Goal: Information Seeking & Learning: Check status

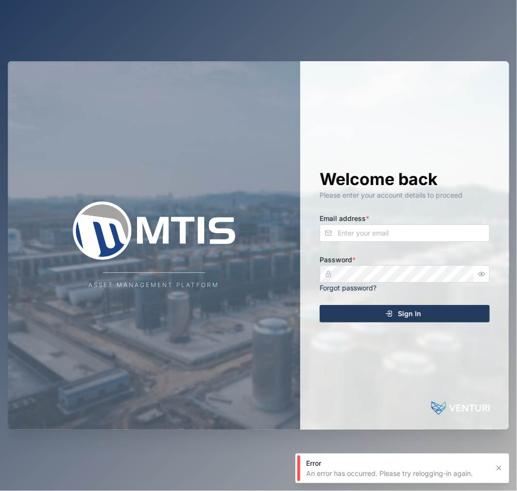
click at [428, 218] on div "Email address *" at bounding box center [405, 227] width 170 height 30
click at [439, 226] on input "Email address *" at bounding box center [405, 232] width 170 height 17
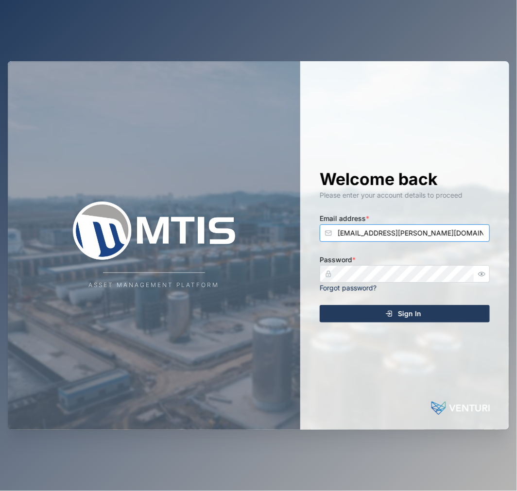
type input "[EMAIL_ADDRESS][PERSON_NAME][DOMAIN_NAME]"
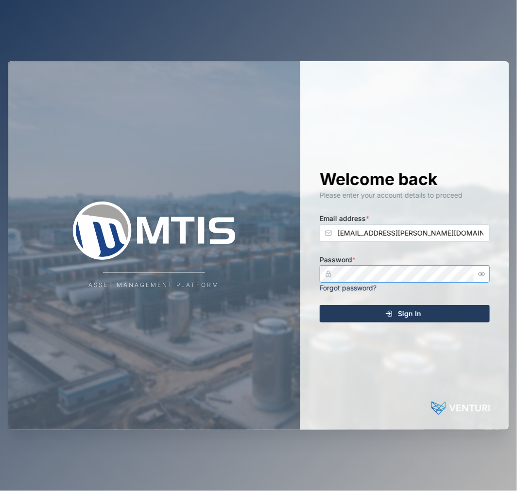
click at [481, 276] on icon "button" at bounding box center [481, 274] width 7 height 7
click at [458, 309] on div "Sign In" at bounding box center [403, 314] width 154 height 17
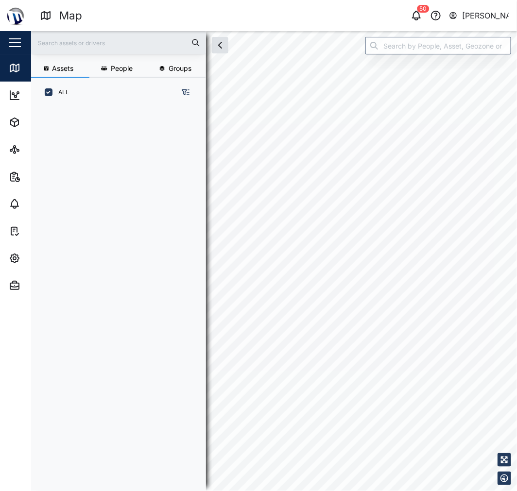
scroll to position [371, 151]
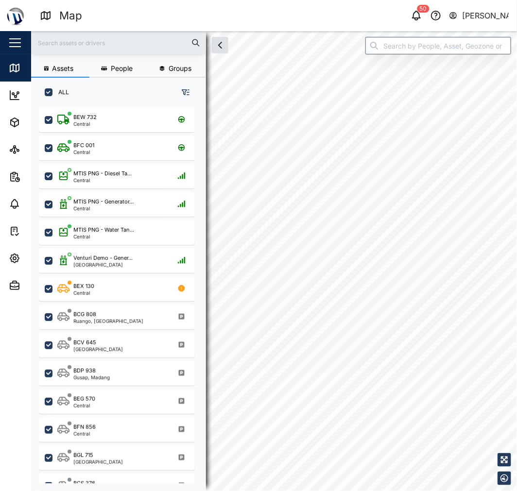
checkbox input "true"
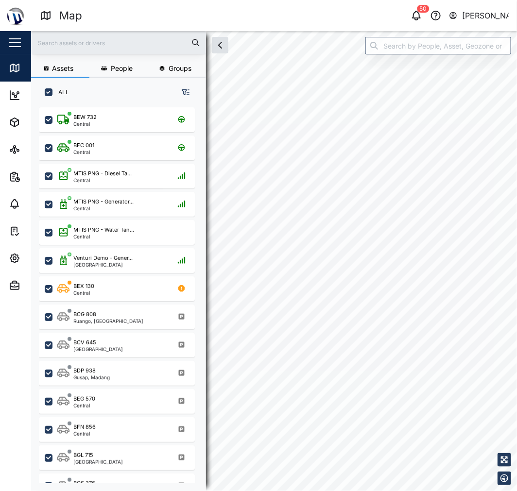
checkbox input "true"
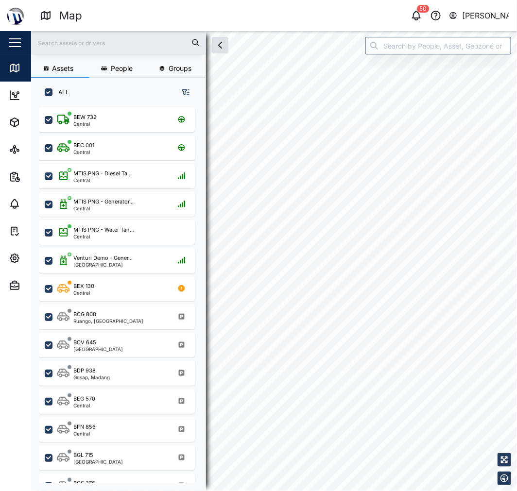
checkbox input "true"
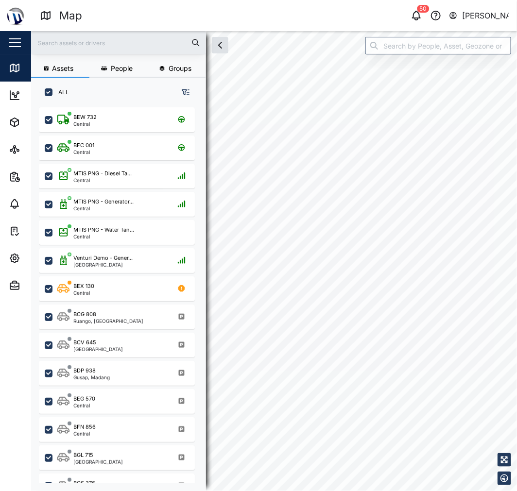
checkbox input "true"
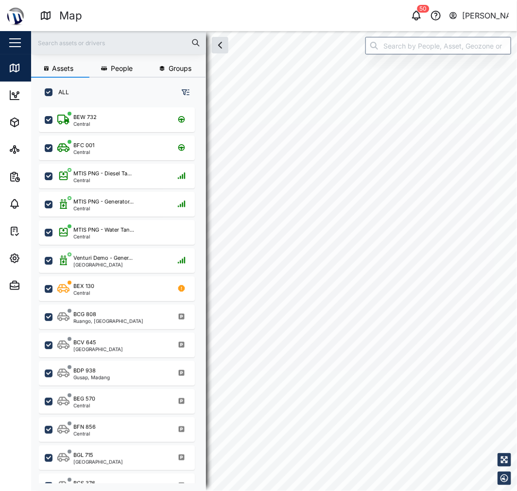
checkbox input "true"
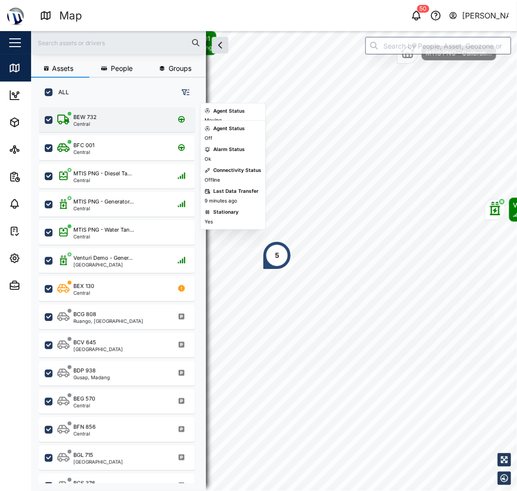
click at [109, 107] on div "BEW 732 Central" at bounding box center [117, 119] width 156 height 25
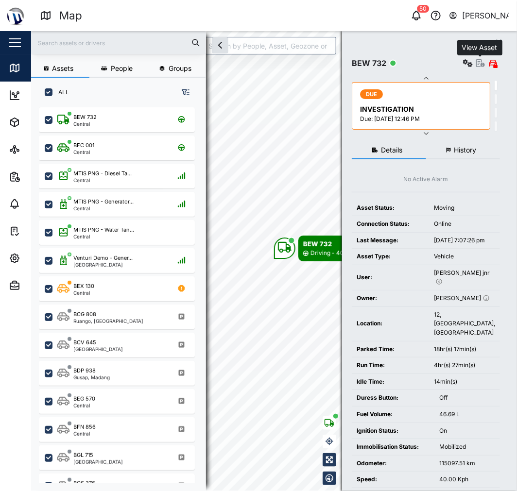
click at [482, 62] on icon "button" at bounding box center [480, 63] width 9 height 8
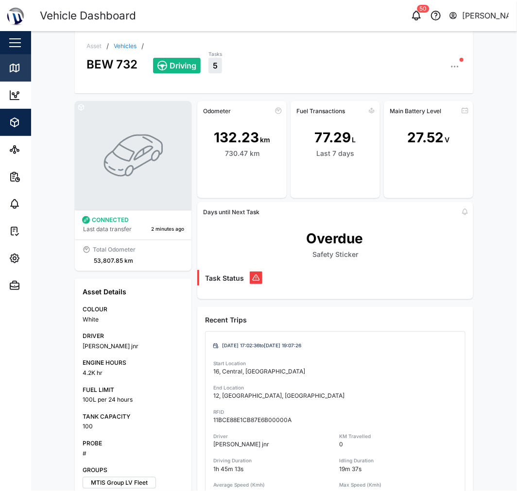
click at [17, 59] on link "Map" at bounding box center [63, 67] width 126 height 27
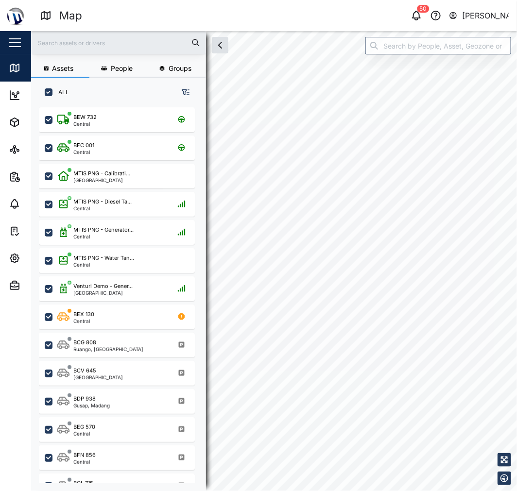
checkbox input "true"
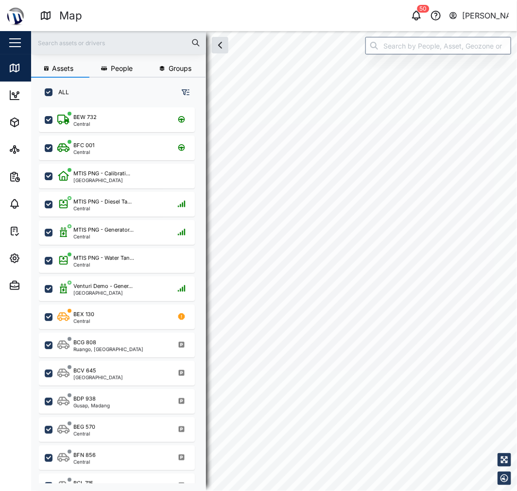
checkbox input "true"
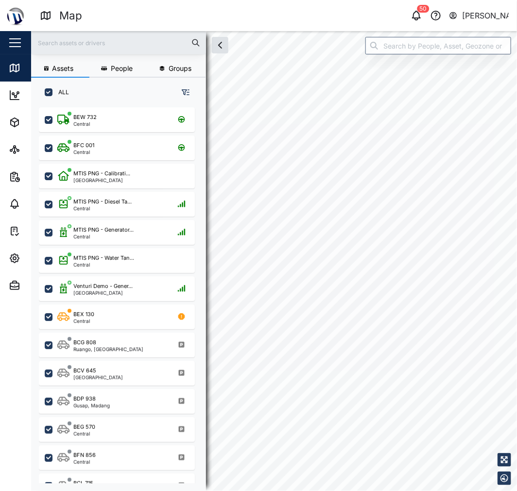
checkbox input "true"
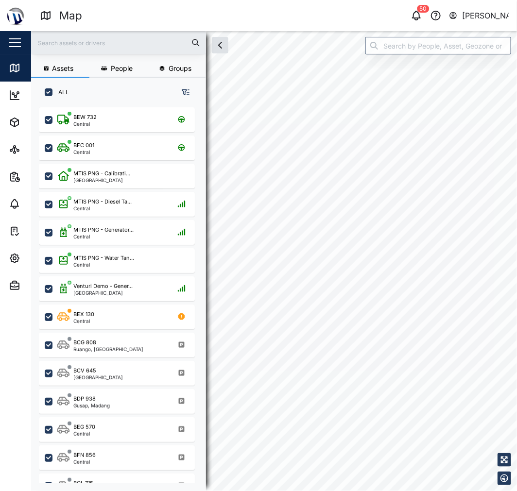
checkbox input "true"
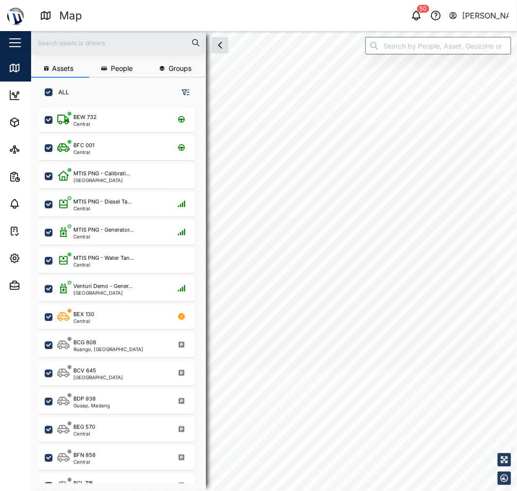
checkbox input "true"
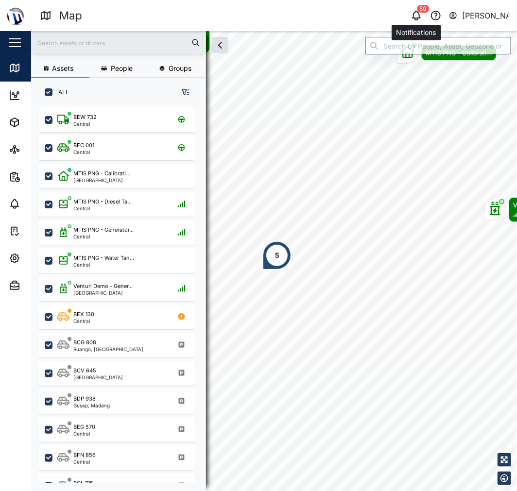
click at [418, 15] on icon "button" at bounding box center [417, 16] width 12 height 12
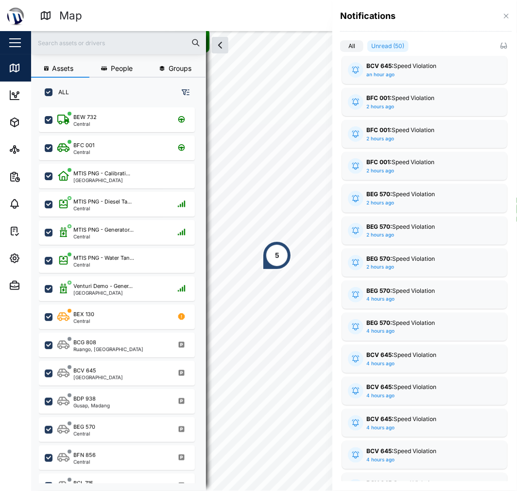
click at [512, 16] on div "Notifications" at bounding box center [424, 19] width 185 height 39
click at [508, 17] on icon "button" at bounding box center [506, 16] width 8 height 8
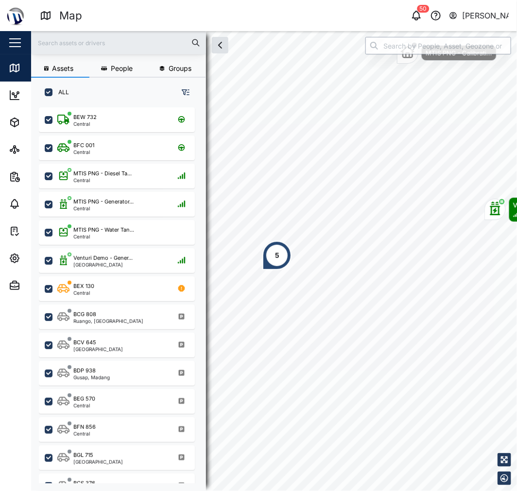
click at [414, 51] on input "search" at bounding box center [438, 45] width 146 height 17
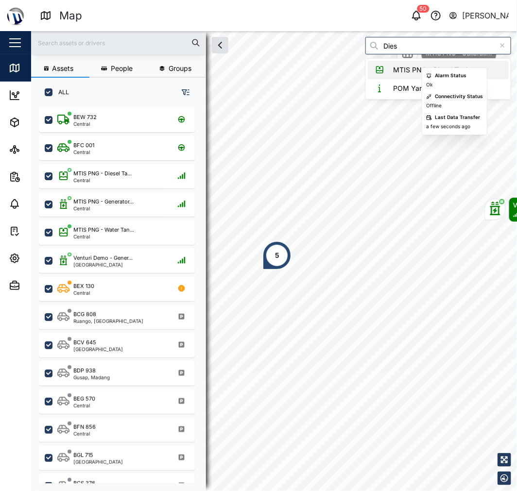
click at [465, 68] on div "Alarm Status Ok Connectivity Status Offline Last Data Transfer a few seconds ago" at bounding box center [455, 102] width 66 height 68
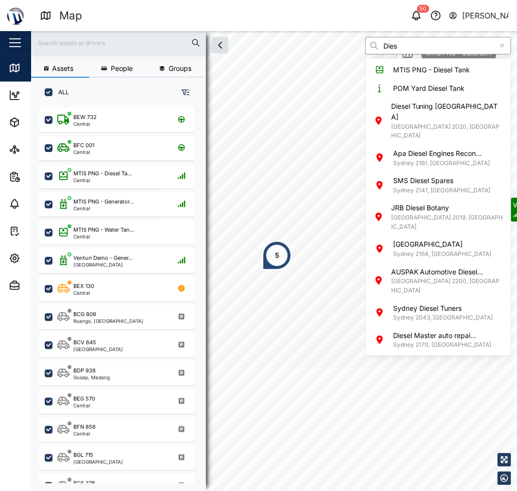
drag, startPoint x: 407, startPoint y: 42, endPoint x: 411, endPoint y: 54, distance: 12.1
click at [408, 42] on input "Dies" at bounding box center [438, 45] width 146 height 17
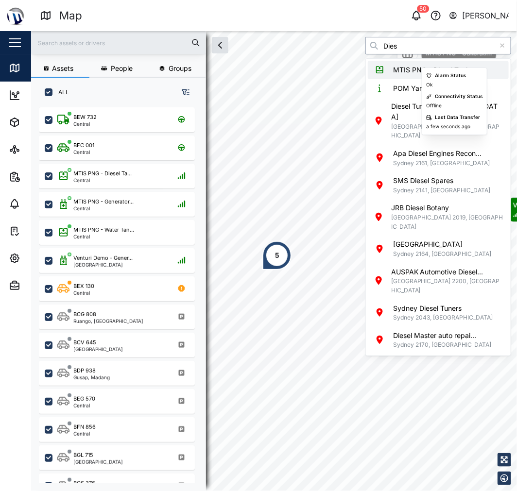
type input "MTIS PNG - Diesel Tank"
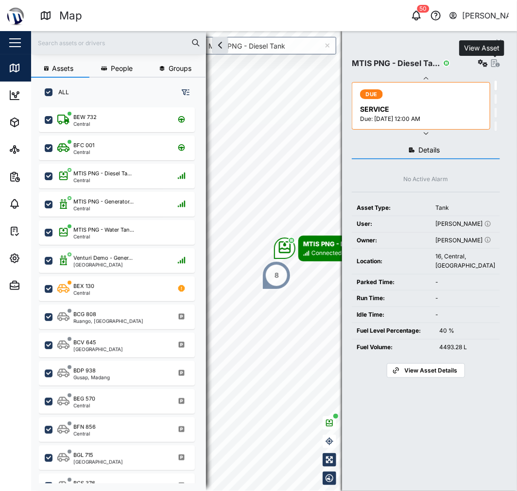
click at [493, 63] on icon "button" at bounding box center [495, 63] width 9 height 8
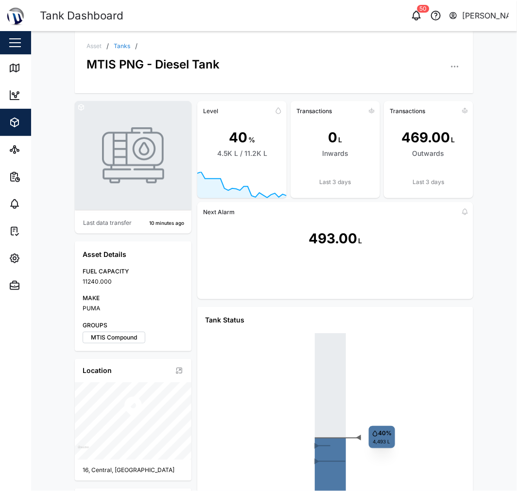
drag, startPoint x: 216, startPoint y: 154, endPoint x: 242, endPoint y: 154, distance: 25.8
click at [233, 154] on div "4.5K L / 11.2K L" at bounding box center [242, 153] width 50 height 11
click at [242, 154] on div "4.5K L / 11.2K L" at bounding box center [242, 153] width 50 height 11
click at [251, 152] on div "4.5K L / 11.2K L" at bounding box center [242, 153] width 50 height 11
click at [253, 152] on div "4.5K L / 11.2K L" at bounding box center [242, 153] width 50 height 11
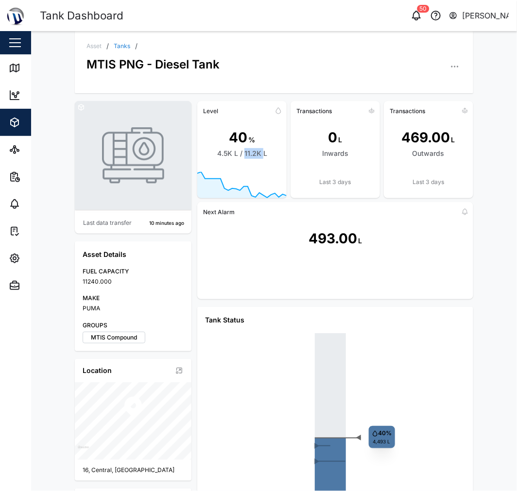
click at [253, 152] on div "4.5K L / 11.2K L" at bounding box center [242, 153] width 50 height 11
click at [254, 152] on div "4.5K L / 11.2K L" at bounding box center [242, 153] width 50 height 11
click at [253, 157] on div "4.5K L / 11.2K L" at bounding box center [242, 153] width 50 height 11
click at [257, 165] on div "40 % 4.5K L / 11.2K L" at bounding box center [241, 145] width 89 height 53
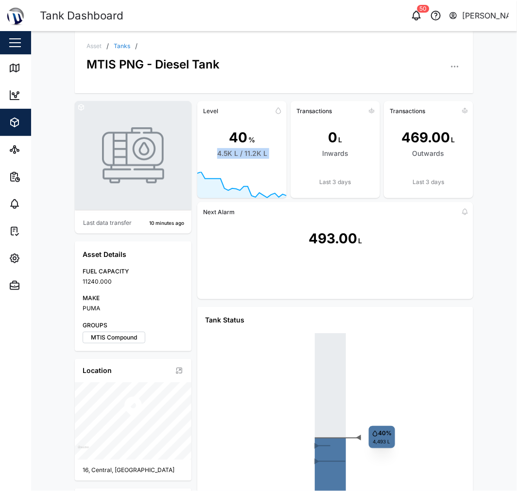
click at [256, 159] on div "40 % 4.5K L / 11.2K L" at bounding box center [241, 145] width 89 height 53
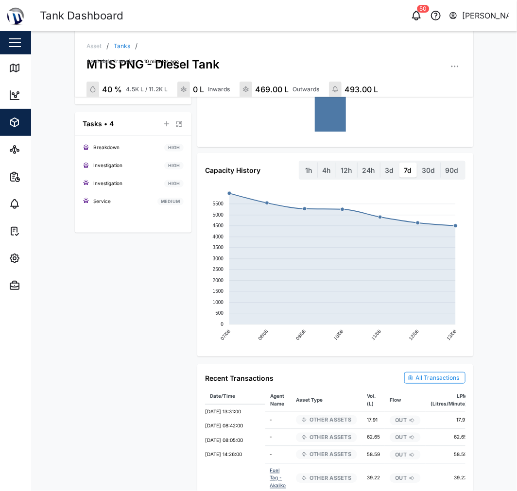
scroll to position [381, 0]
click at [389, 169] on label "3d" at bounding box center [389, 170] width 18 height 16
click at [380, 162] on days "3d" at bounding box center [380, 162] width 0 height 0
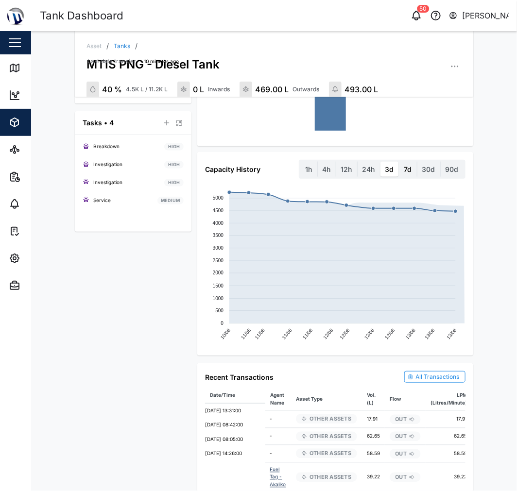
click at [403, 168] on label "7d" at bounding box center [407, 170] width 17 height 16
click at [399, 162] on days "7d" at bounding box center [399, 162] width 0 height 0
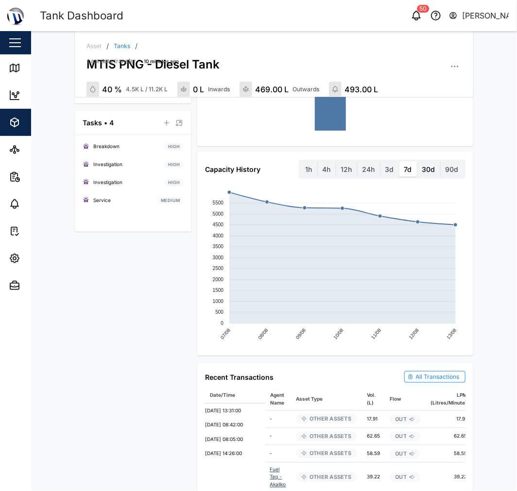
click at [423, 167] on label "30d" at bounding box center [428, 170] width 23 height 16
click at [417, 162] on days "30d" at bounding box center [417, 162] width 0 height 0
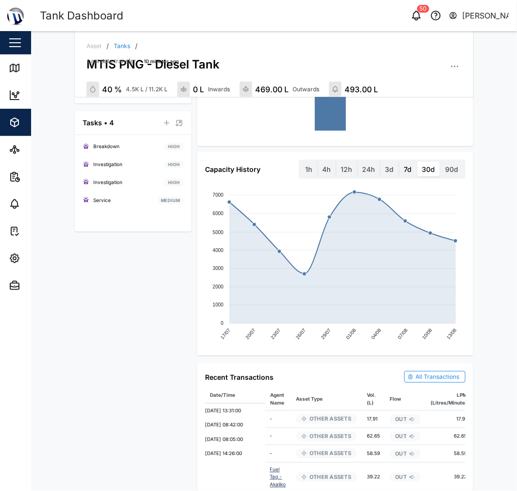
click at [403, 169] on label "7d" at bounding box center [407, 170] width 17 height 16
click at [399, 162] on days "7d" at bounding box center [399, 162] width 0 height 0
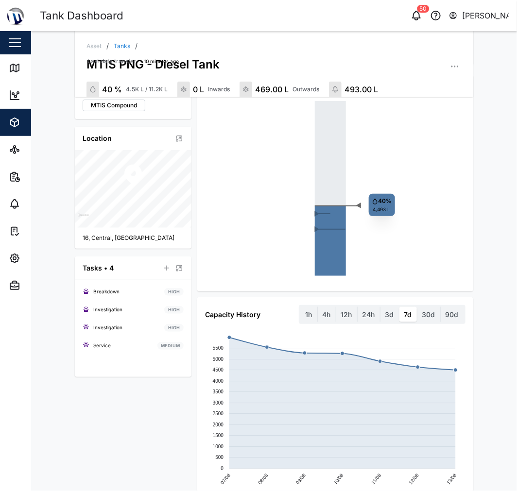
scroll to position [0, 0]
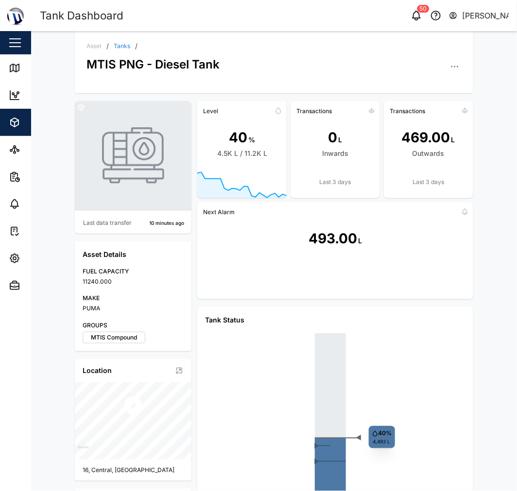
drag, startPoint x: 417, startPoint y: 134, endPoint x: 429, endPoint y: 172, distance: 40.4
click at [424, 158] on div "469.00 L Outwards" at bounding box center [428, 145] width 89 height 53
click at [429, 173] on div "Transactions 469.00 L Outwards Last 3 days" at bounding box center [428, 149] width 89 height 97
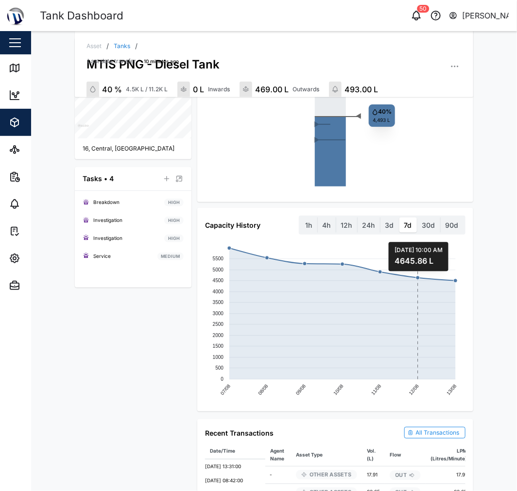
scroll to position [398, 0]
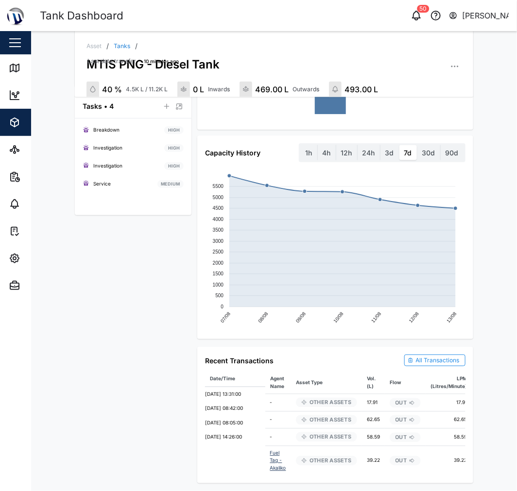
click at [433, 358] on div "All Transactions" at bounding box center [438, 360] width 44 height 9
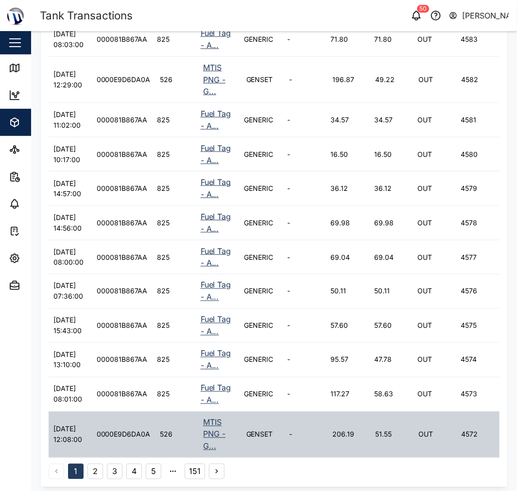
scroll to position [336, 0]
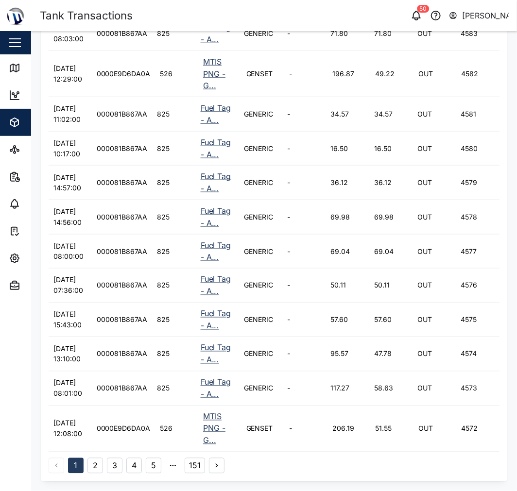
click at [96, 460] on button "2" at bounding box center [95, 466] width 16 height 16
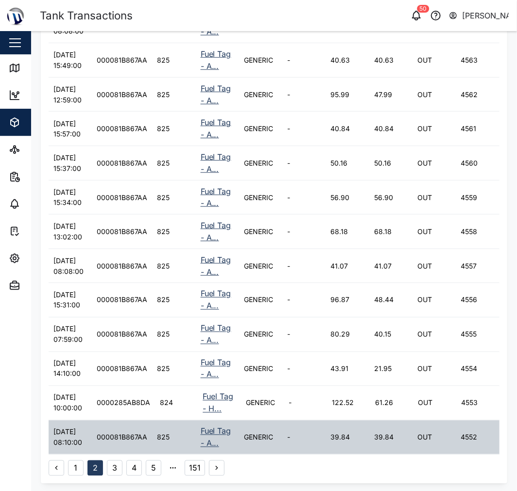
scroll to position [0, 0]
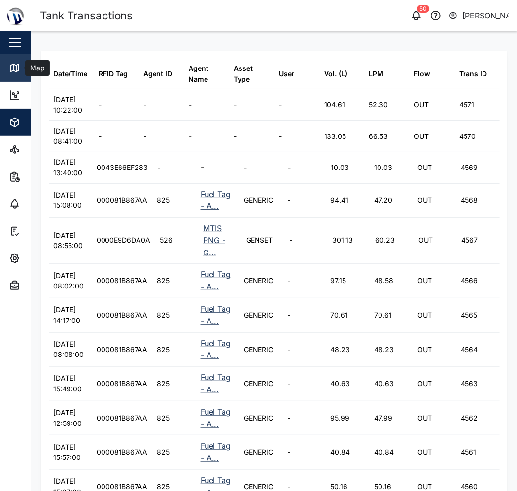
click at [17, 74] on link "Map" at bounding box center [63, 67] width 126 height 27
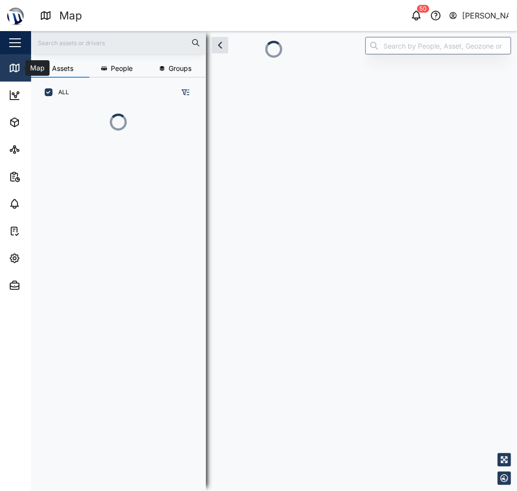
scroll to position [8, 8]
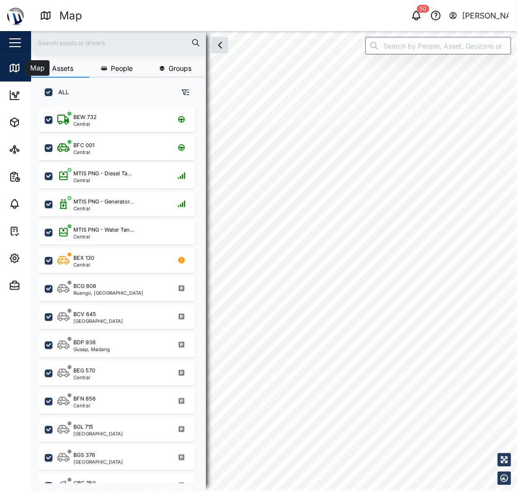
checkbox input "true"
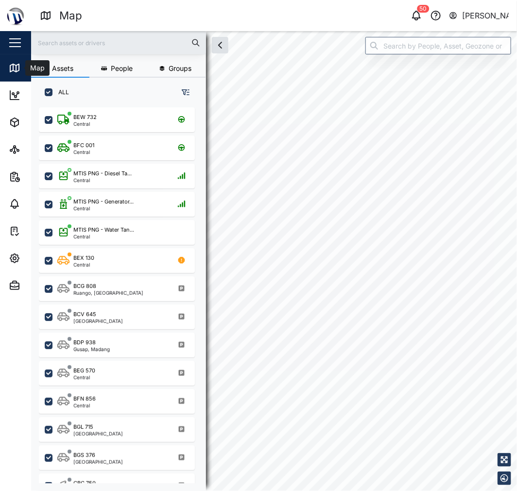
checkbox input "true"
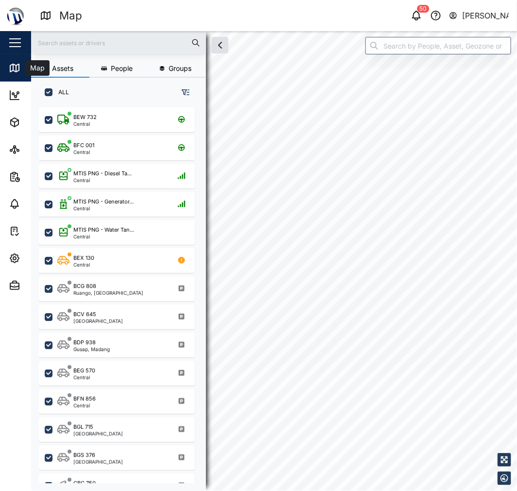
checkbox input "true"
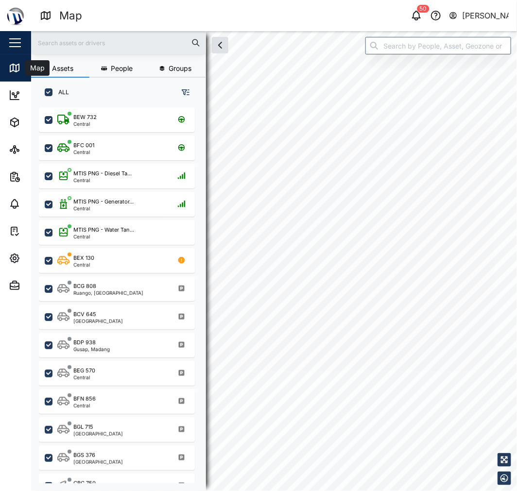
checkbox input "true"
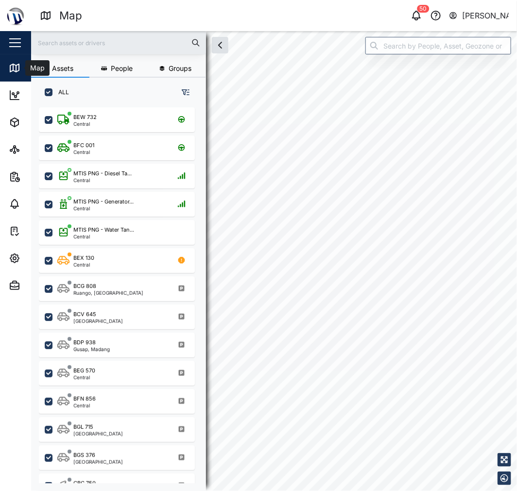
checkbox input "true"
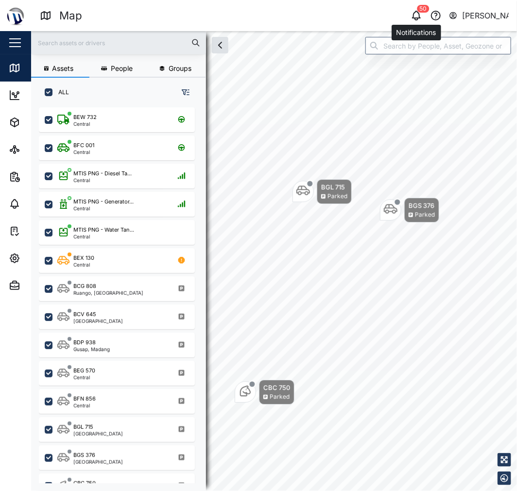
click at [413, 12] on icon "button" at bounding box center [417, 16] width 12 height 12
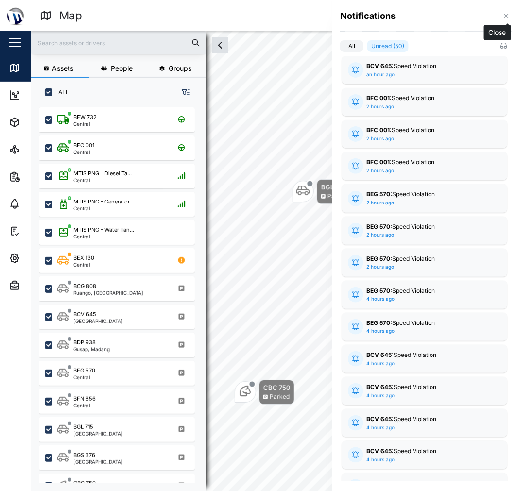
click at [503, 16] on icon "button" at bounding box center [506, 16] width 8 height 8
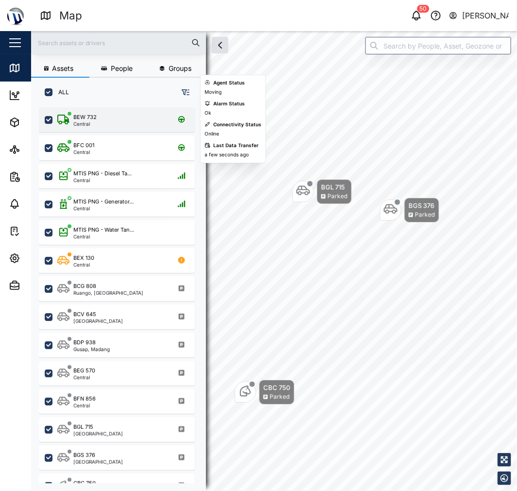
click at [87, 113] on div "BEW 732" at bounding box center [84, 117] width 23 height 8
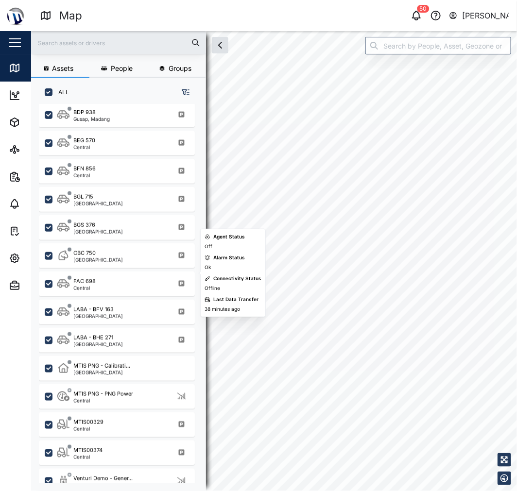
scroll to position [240, 0]
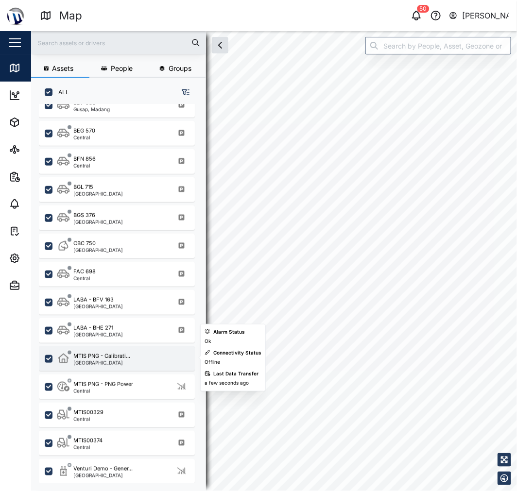
click at [110, 365] on div "MTIS PNG - Calibrati... [GEOGRAPHIC_DATA]" at bounding box center [117, 358] width 156 height 25
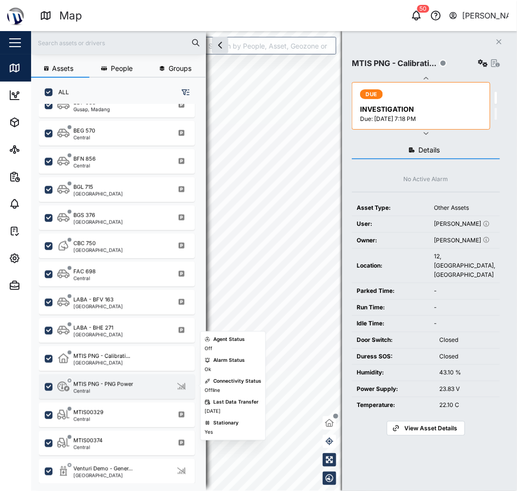
click at [114, 384] on div "MTIS PNG - PNG Power" at bounding box center [103, 384] width 60 height 8
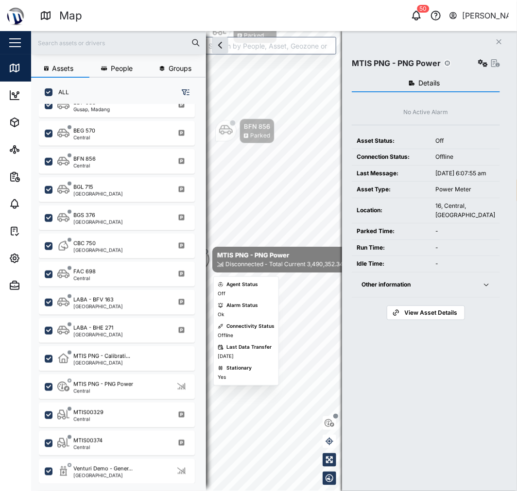
click at [282, 265] on div "Disconnected - Total Current 3,490,352.34A" at bounding box center [286, 264] width 122 height 9
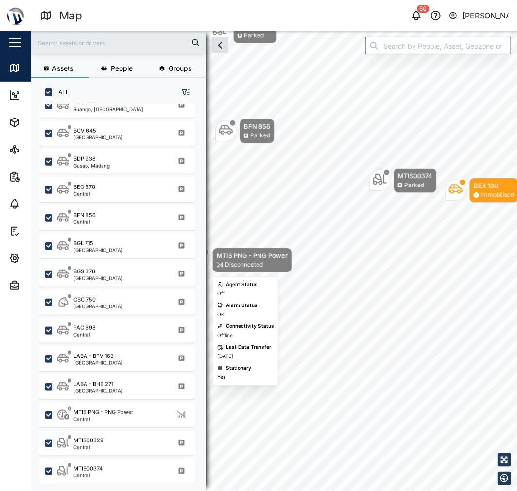
click at [282, 265] on div "Disconnected" at bounding box center [252, 264] width 71 height 9
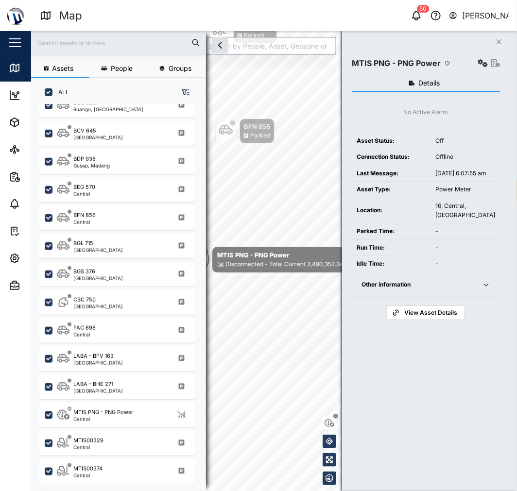
click at [470, 282] on span "Other information" at bounding box center [415, 285] width 109 height 25
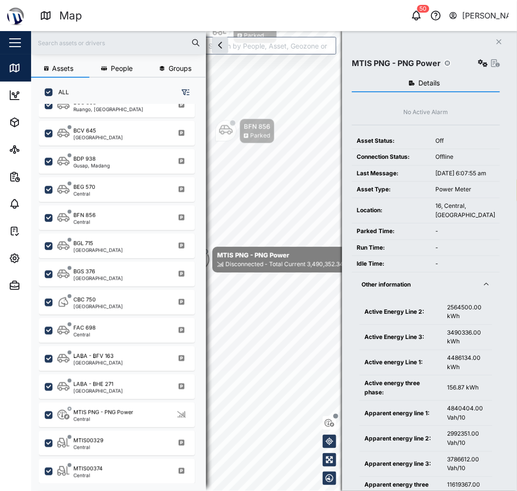
click at [428, 297] on span "Other information" at bounding box center [415, 285] width 109 height 25
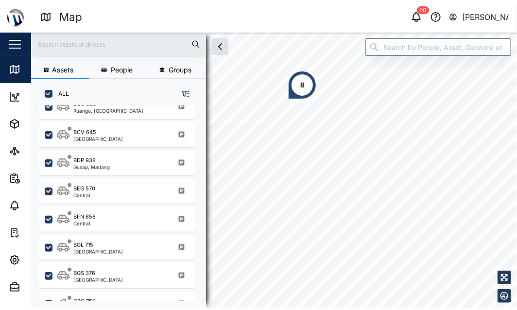
scroll to position [190, 151]
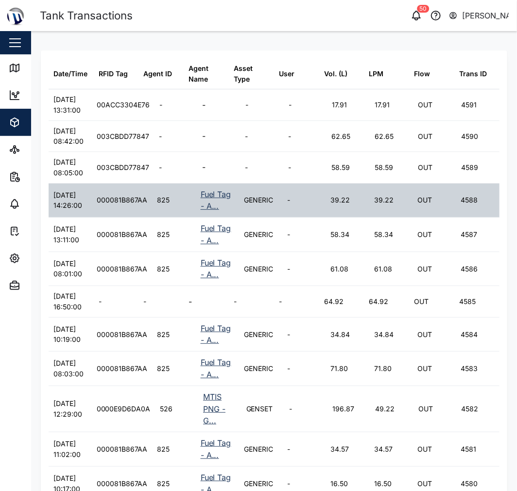
click at [336, 205] on div "39.22" at bounding box center [340, 200] width 19 height 11
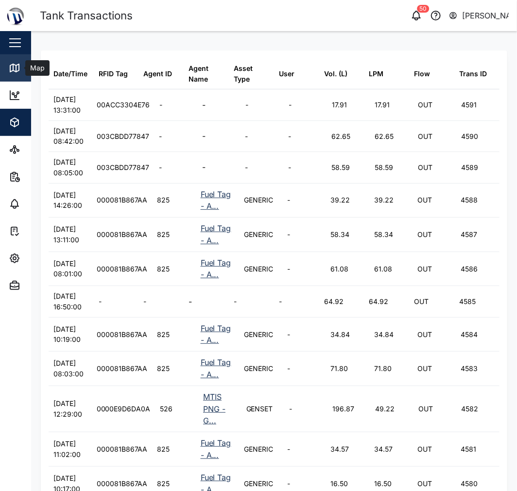
click at [19, 66] on icon at bounding box center [15, 68] width 12 height 12
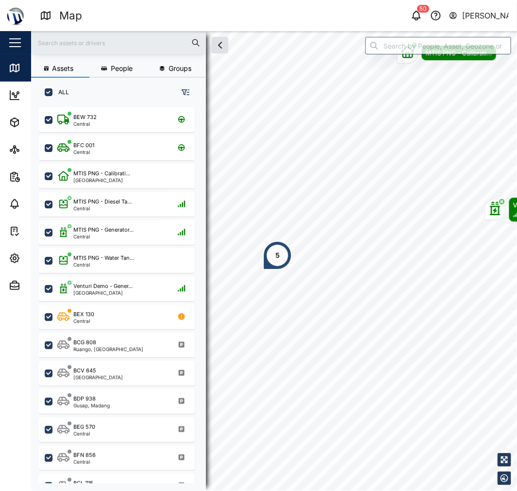
scroll to position [371, 151]
